Goal: Information Seeking & Learning: Learn about a topic

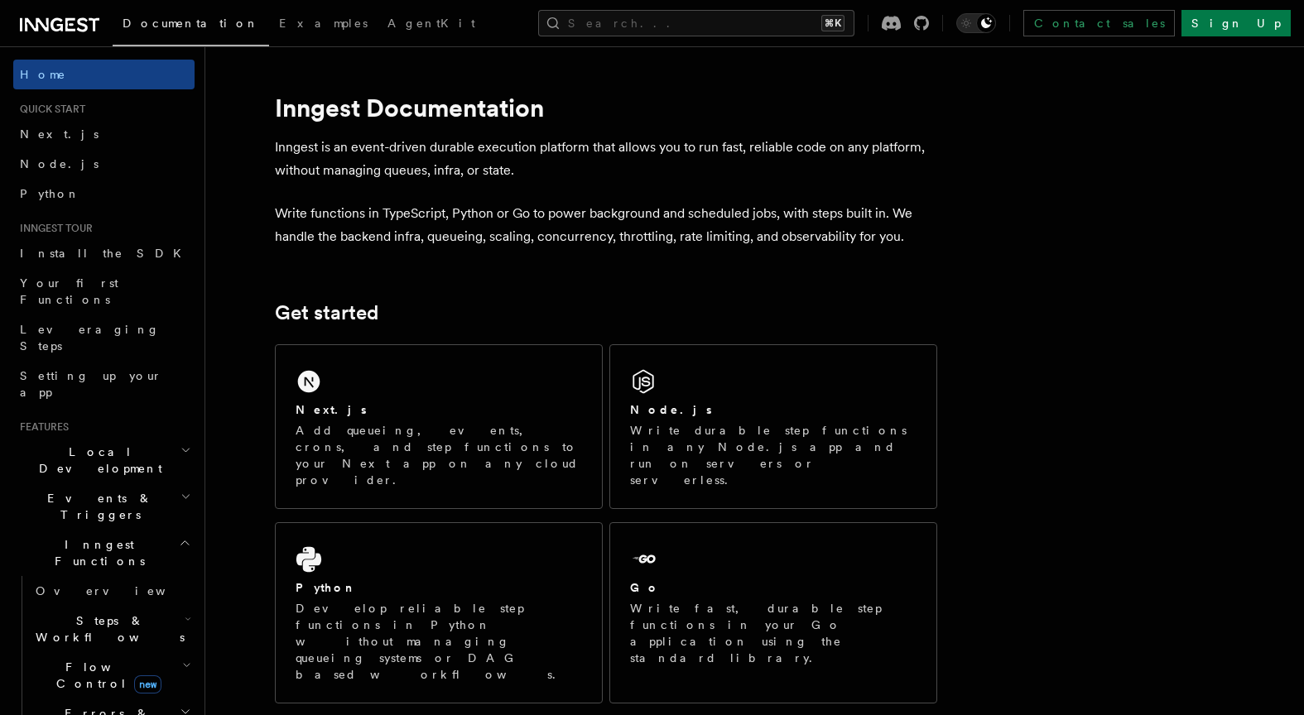
click at [731, 8] on div "Documentation Examples AgentKit Search... ⌘K Contact sales Sign Up" at bounding box center [652, 23] width 1304 height 46
click at [719, 24] on button "Search... ⌘K" at bounding box center [696, 23] width 316 height 26
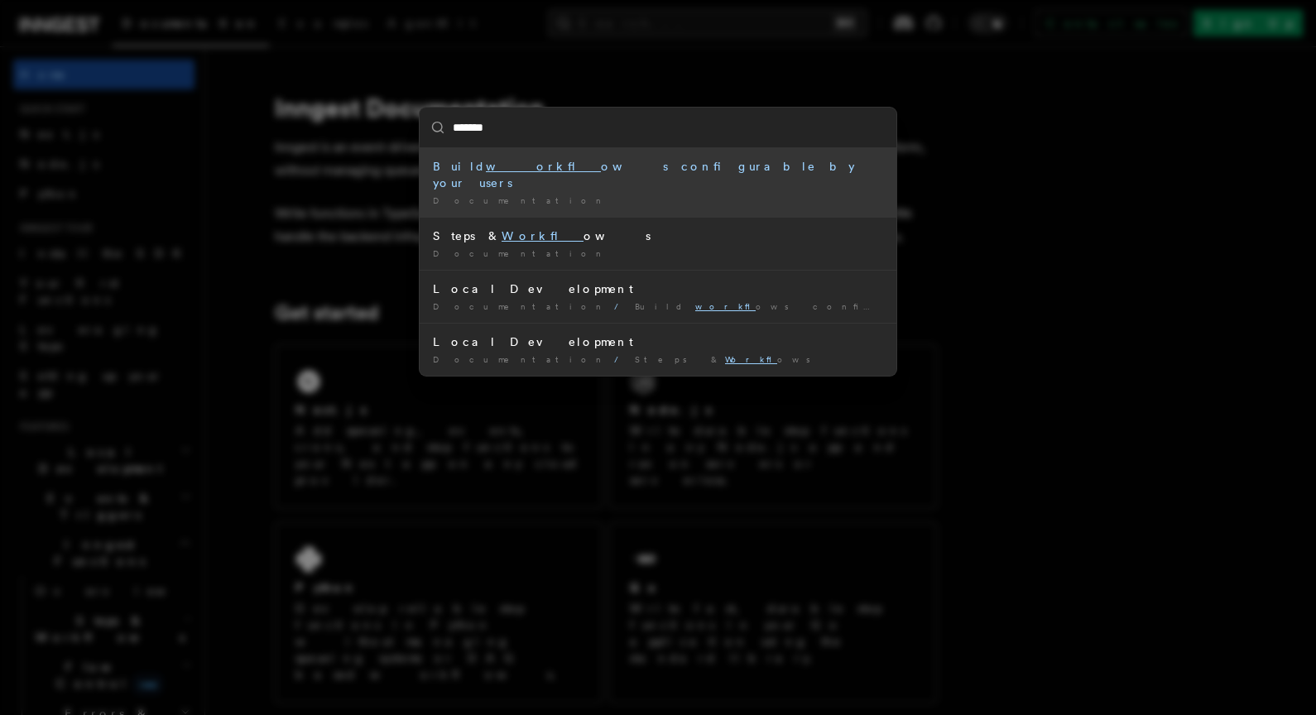
type input "********"
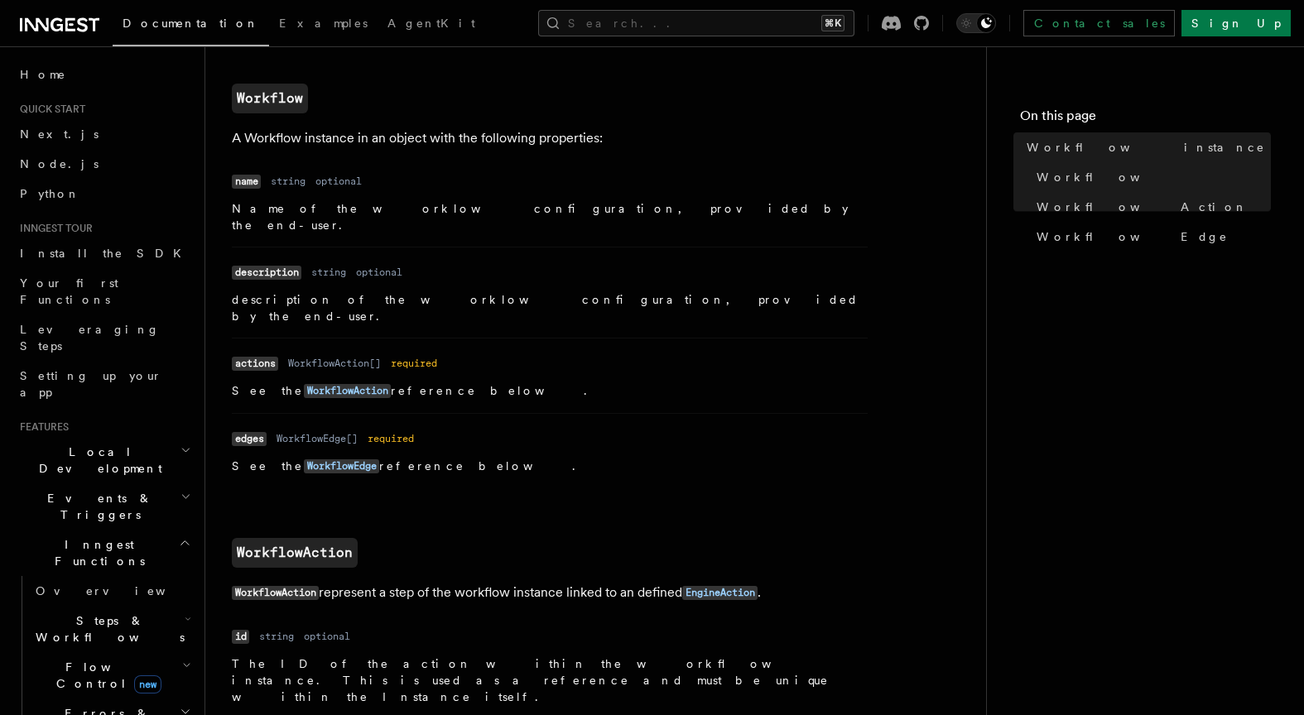
scroll to position [867, 0]
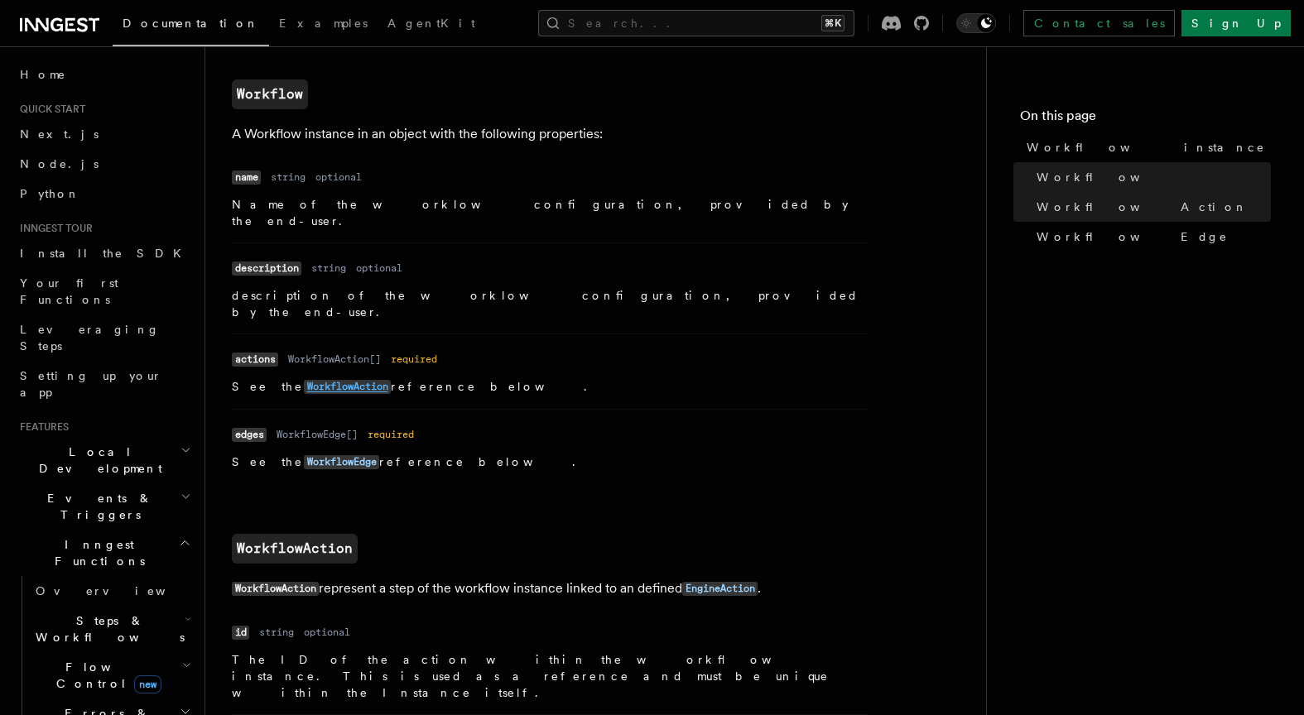
click at [308, 380] on code "WorkflowAction" at bounding box center [347, 387] width 87 height 14
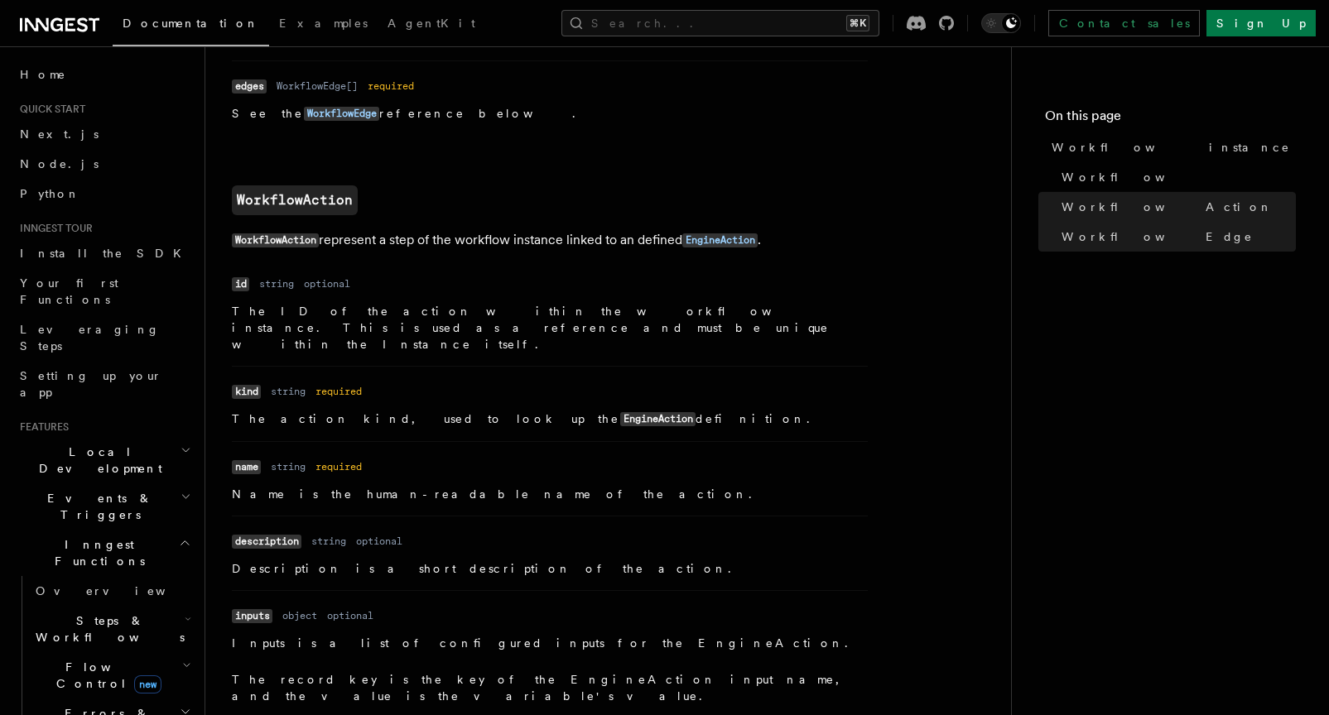
scroll to position [1203, 0]
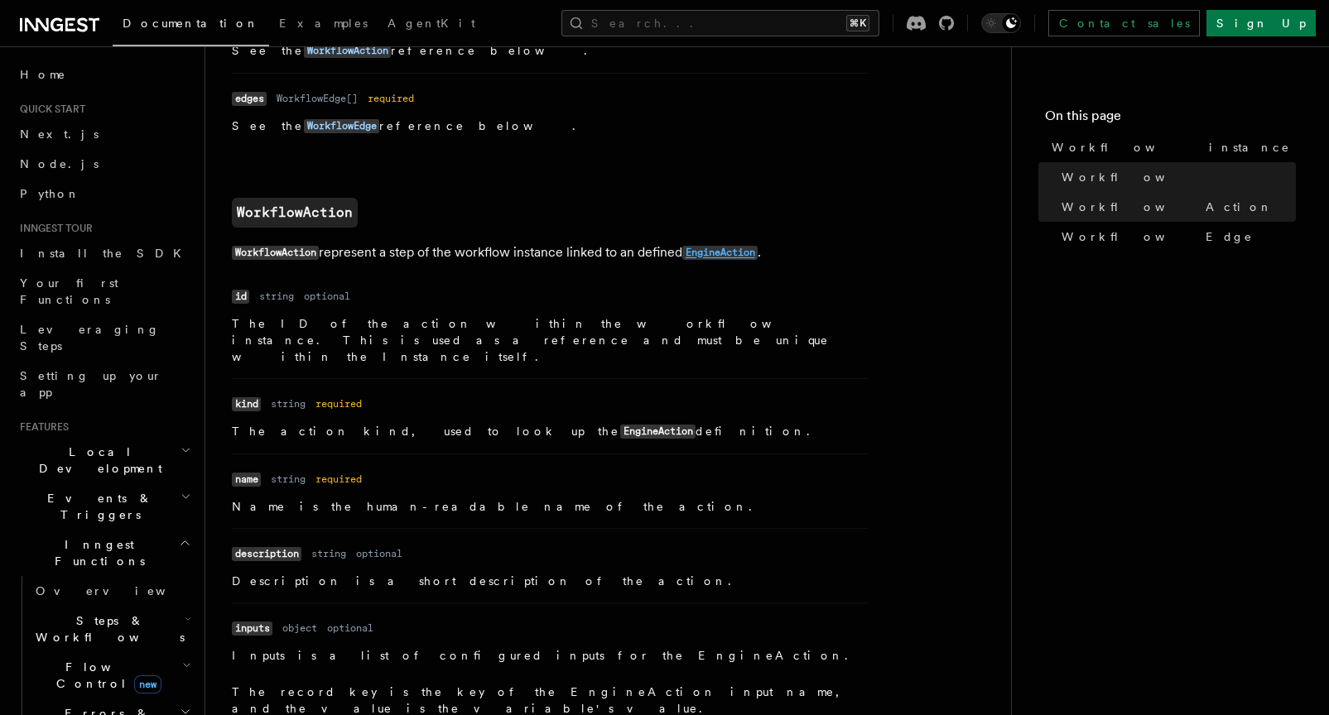
click at [708, 246] on code "EngineAction" at bounding box center [719, 253] width 75 height 14
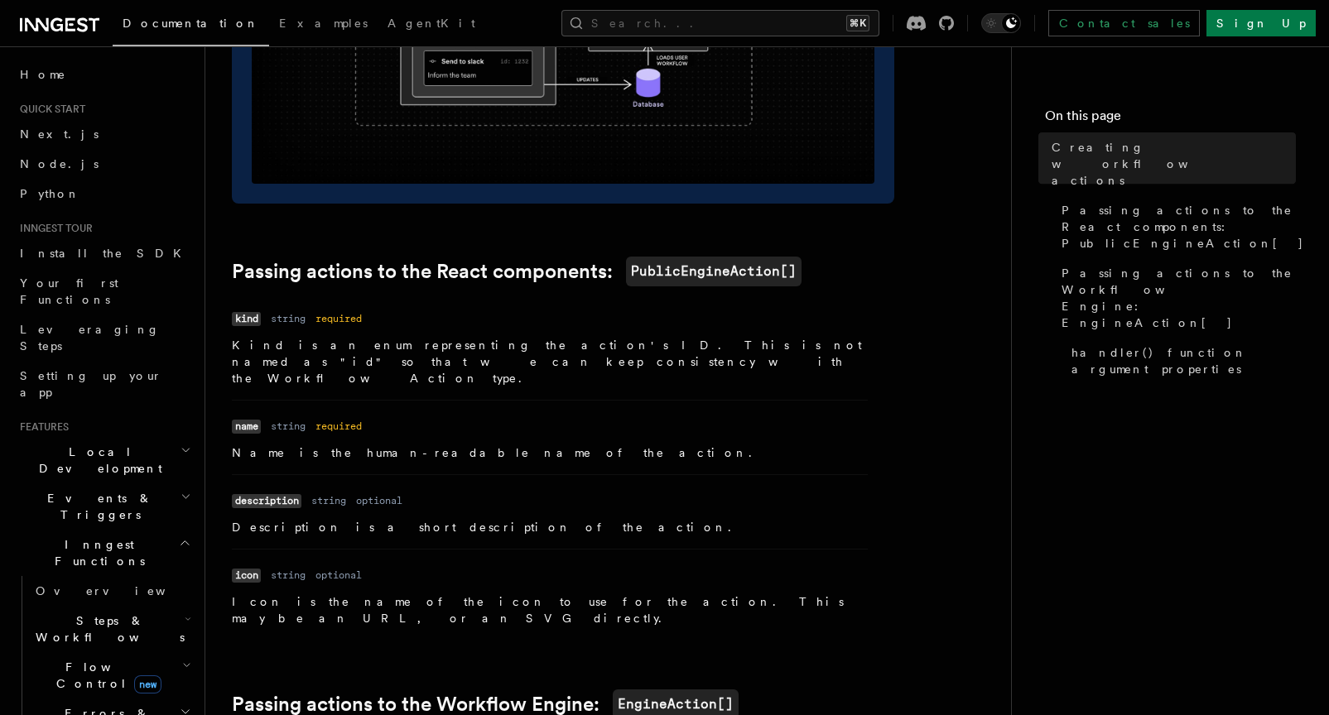
scroll to position [950, 0]
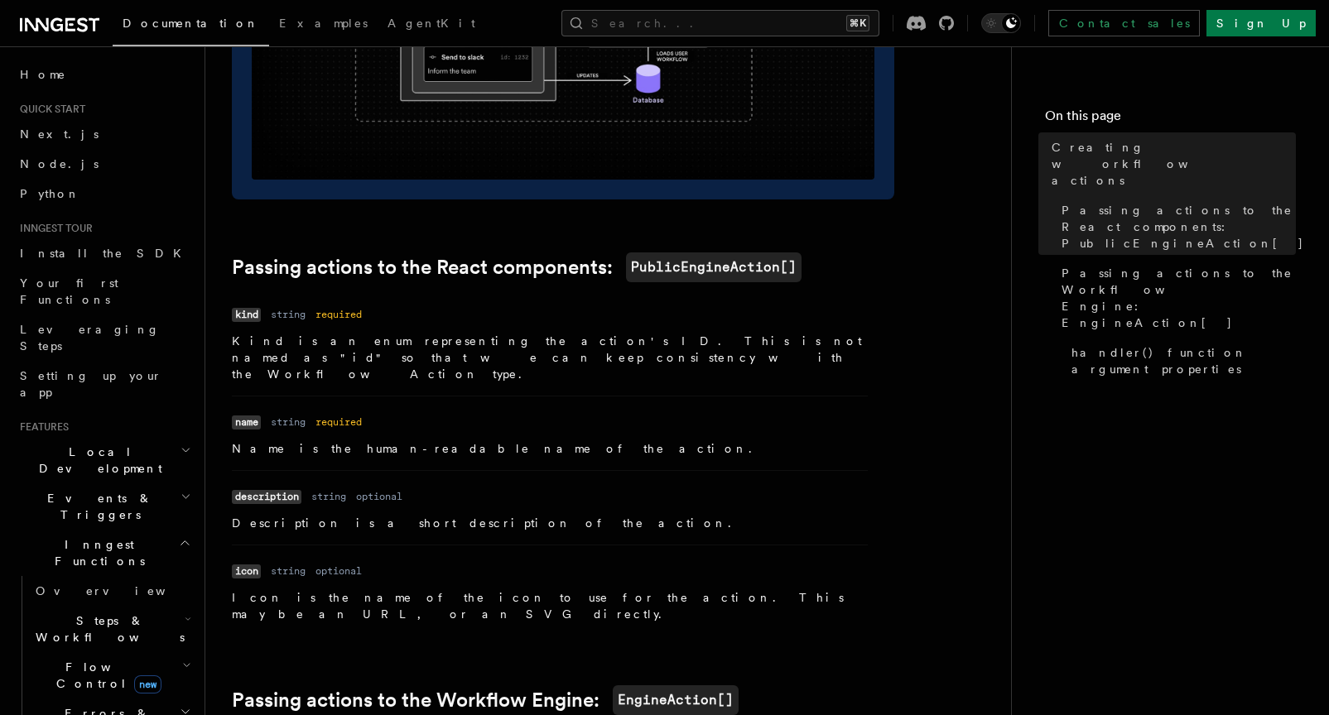
click at [130, 437] on h2 "Local Development" at bounding box center [103, 460] width 181 height 46
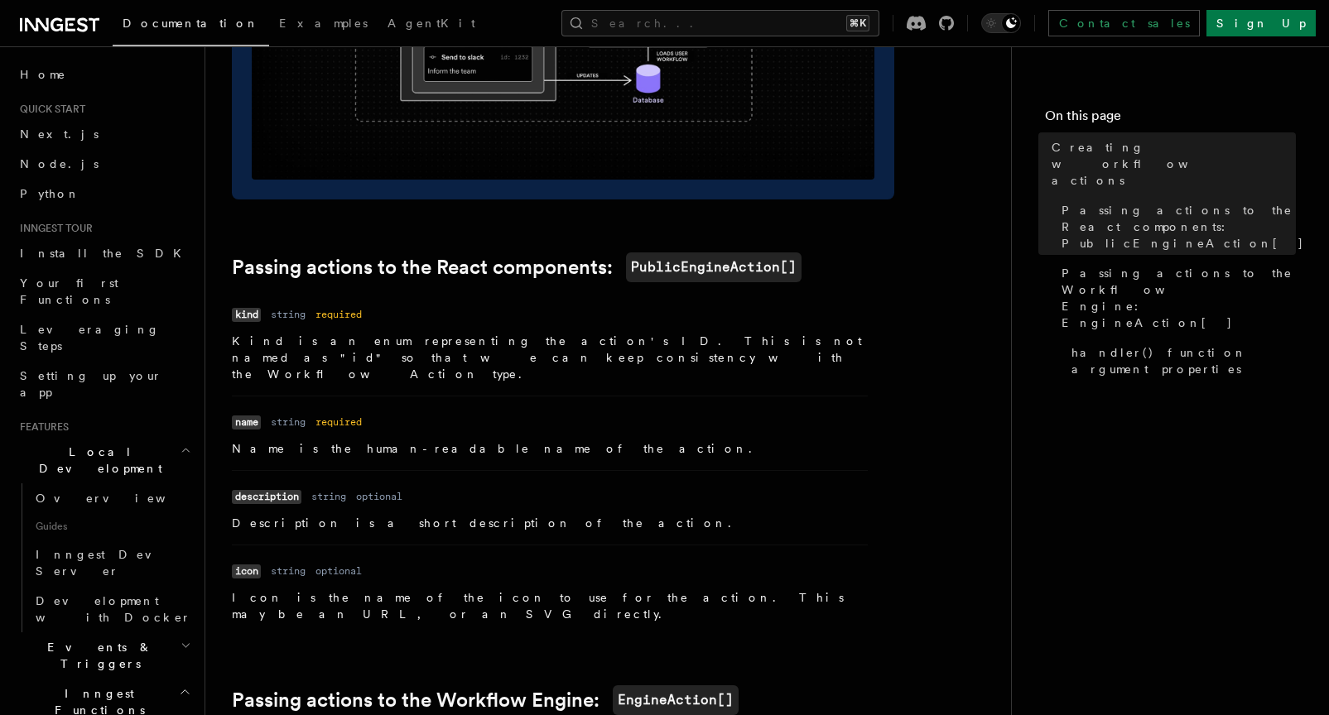
click at [131, 437] on h2 "Local Development" at bounding box center [103, 460] width 181 height 46
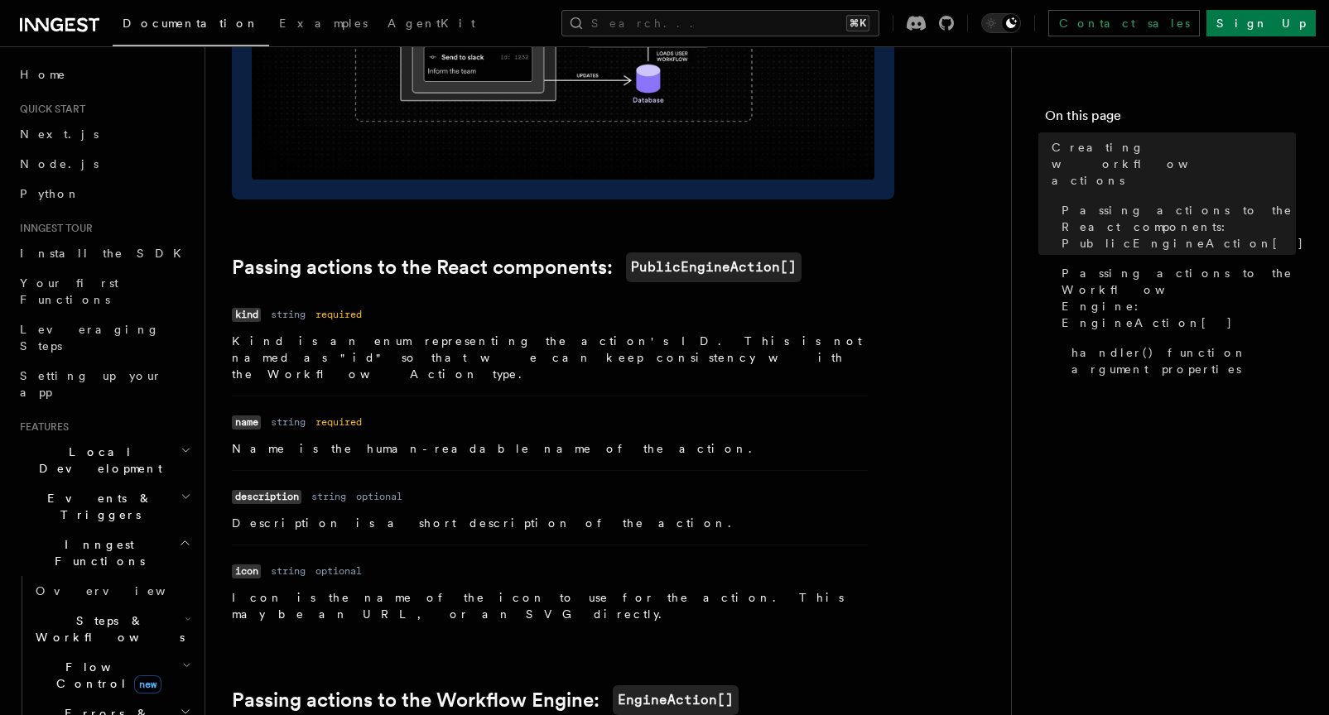
click at [124, 484] on h2 "Events & Triggers" at bounding box center [103, 507] width 181 height 46
click at [121, 484] on h2 "Events & Triggers" at bounding box center [103, 507] width 181 height 46
click at [108, 536] on span "Inngest Functions" at bounding box center [96, 552] width 166 height 33
click at [118, 444] on span "Local Development" at bounding box center [96, 460] width 167 height 33
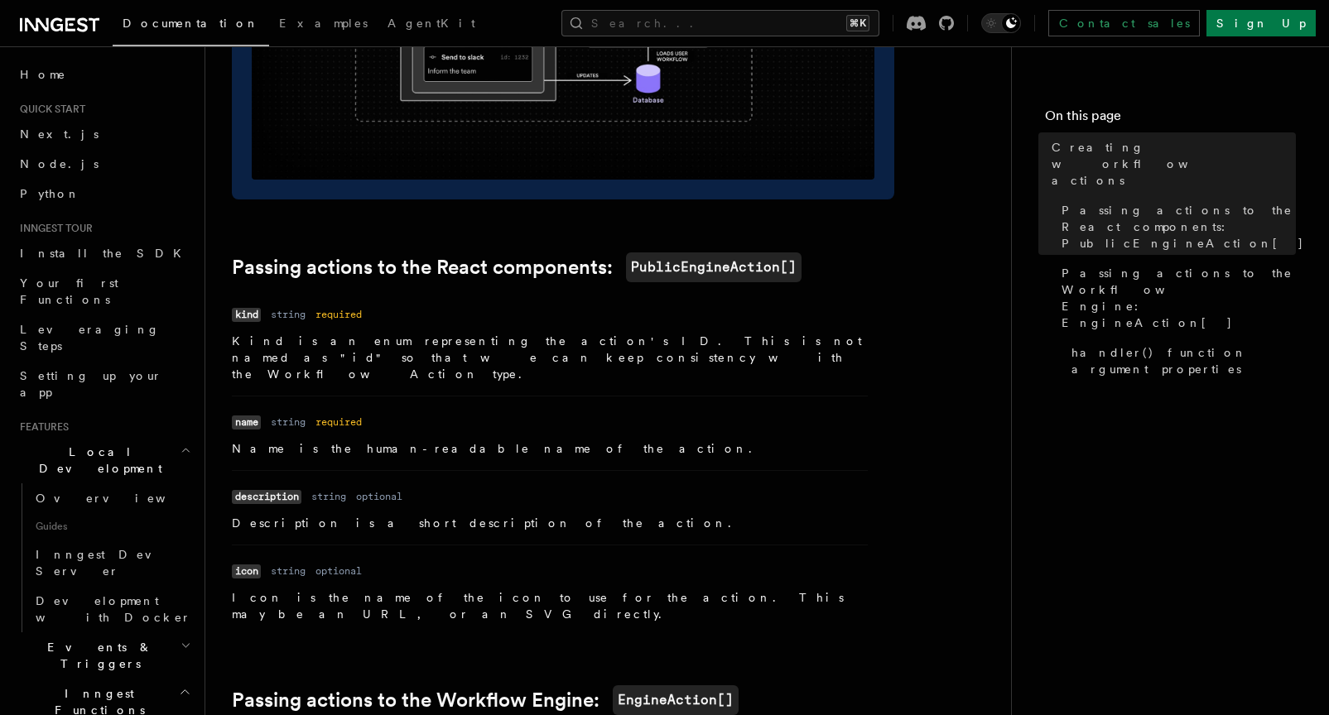
click at [118, 444] on span "Local Development" at bounding box center [96, 460] width 167 height 33
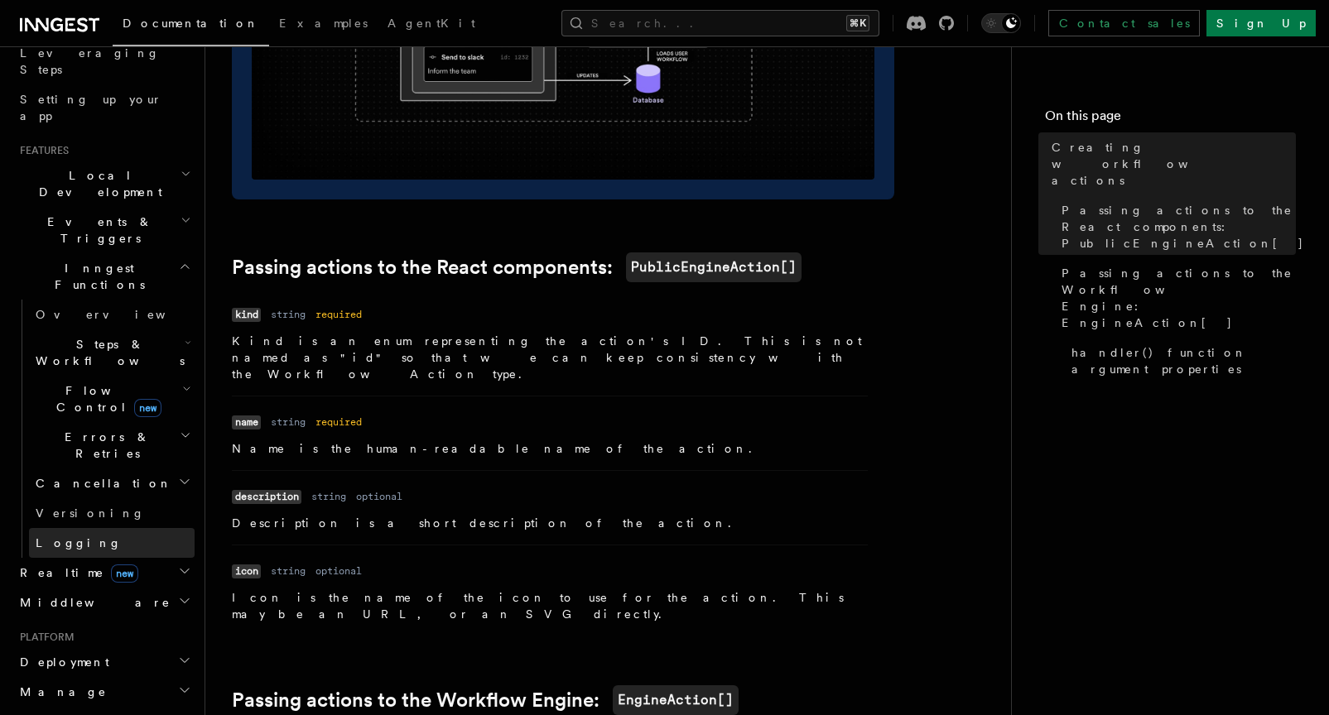
scroll to position [315, 0]
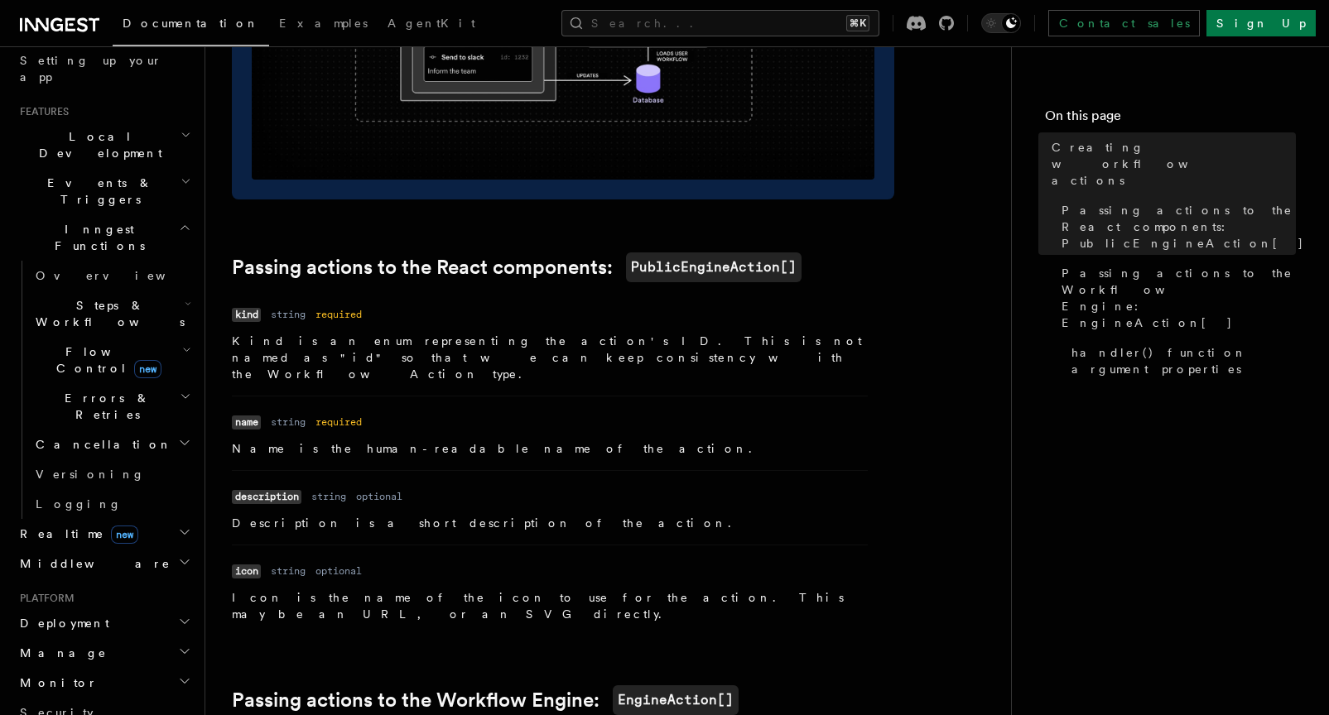
click at [85, 609] on h2 "Deployment" at bounding box center [103, 624] width 181 height 30
click at [119, 668] on link "Environments & Apps" at bounding box center [112, 691] width 166 height 46
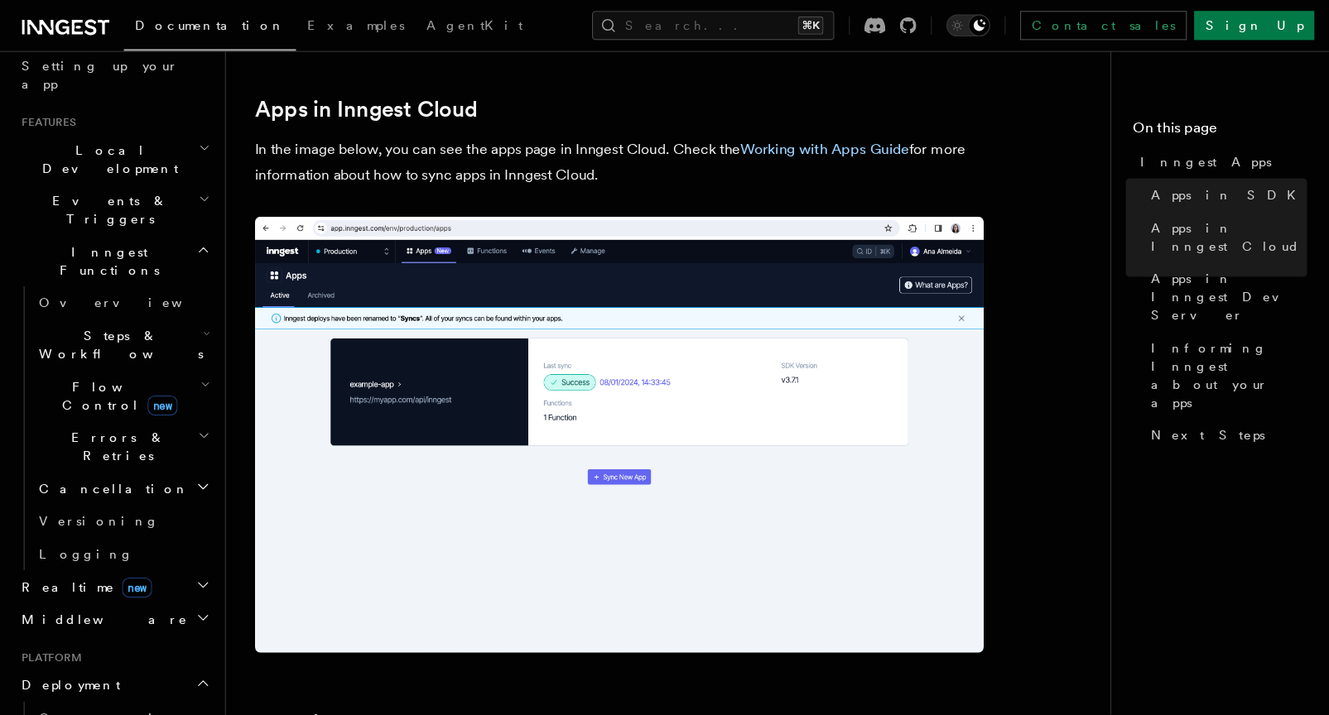
scroll to position [315, 0]
